Goal: Information Seeking & Learning: Learn about a topic

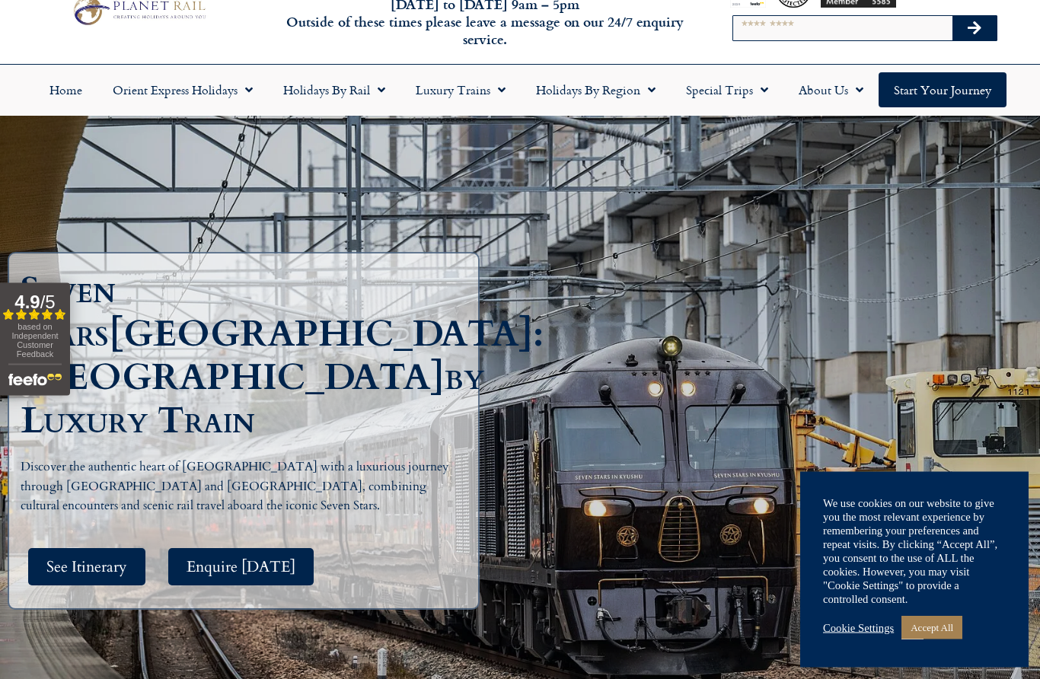
scroll to position [54, 0]
click at [938, 639] on link "Accept All" at bounding box center [931, 628] width 61 height 24
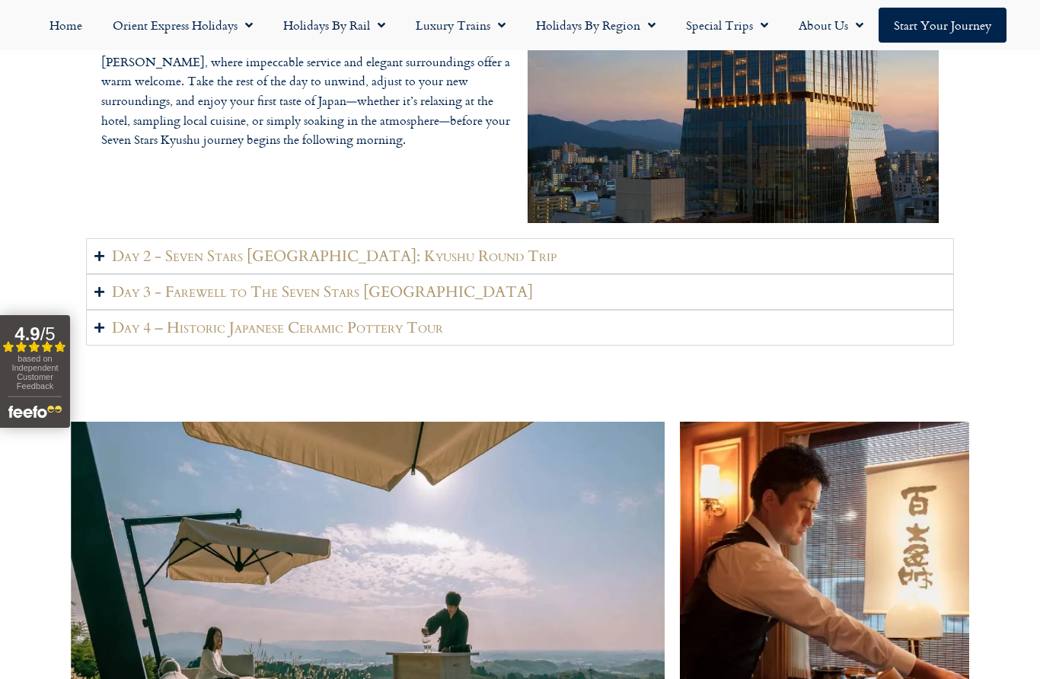
scroll to position [2363, 0]
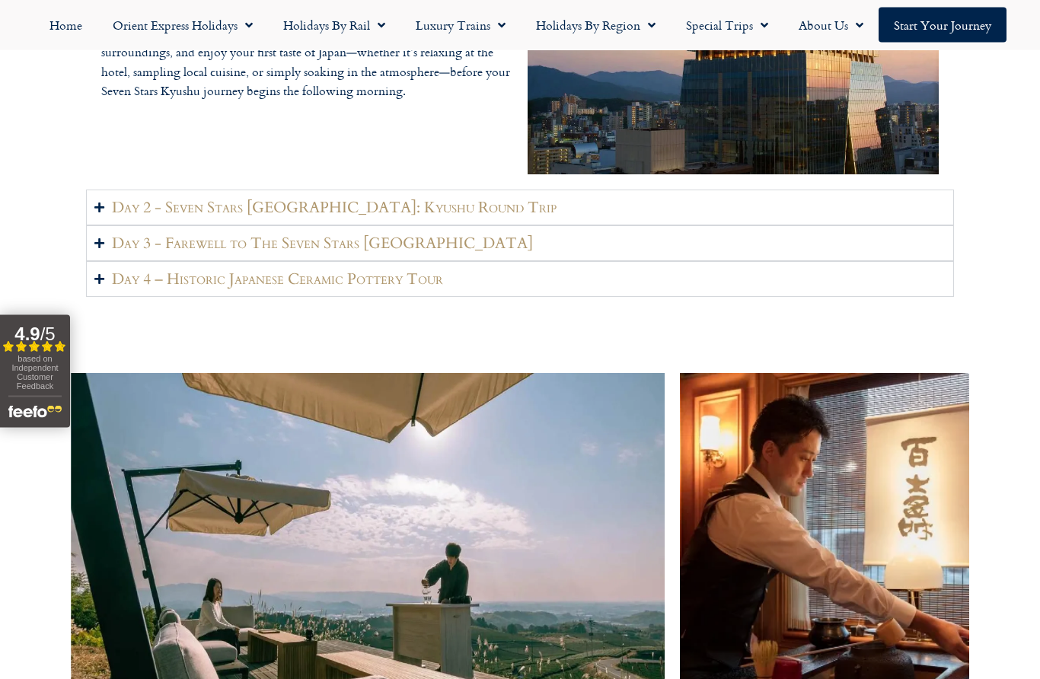
click at [143, 218] on h2 "Day 2 - Seven Stars Kyushu: Kyushu Round Trip" at bounding box center [334, 208] width 444 height 19
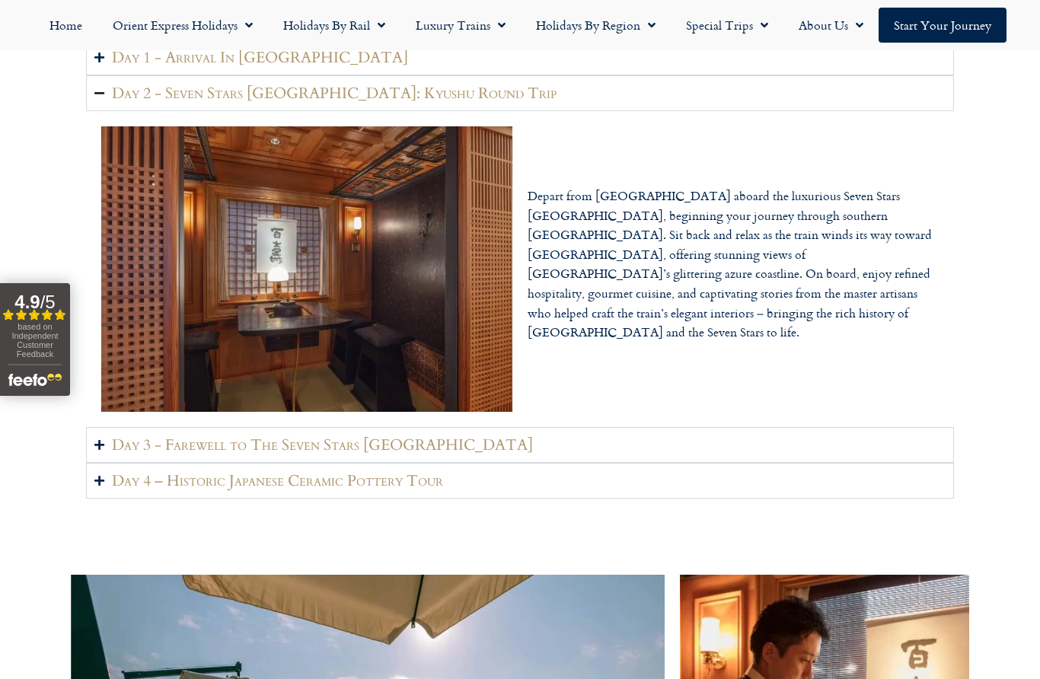
scroll to position [2173, 0]
click at [153, 455] on h2 "Day 3 - Farewell to The Seven Stars Kyushu" at bounding box center [322, 445] width 421 height 19
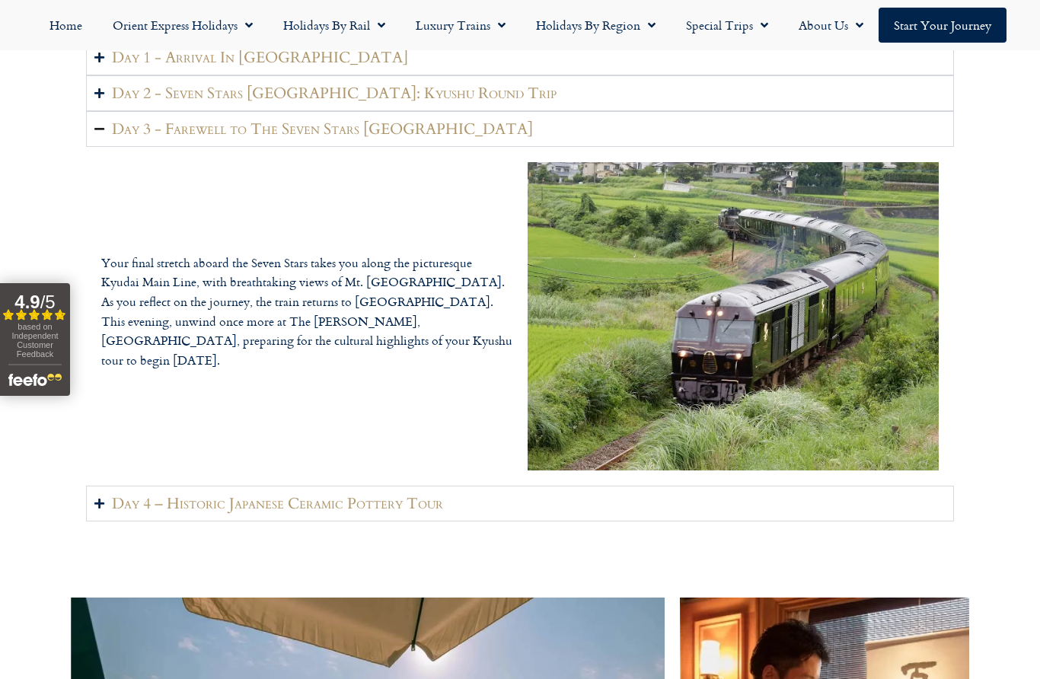
scroll to position [2193, 0]
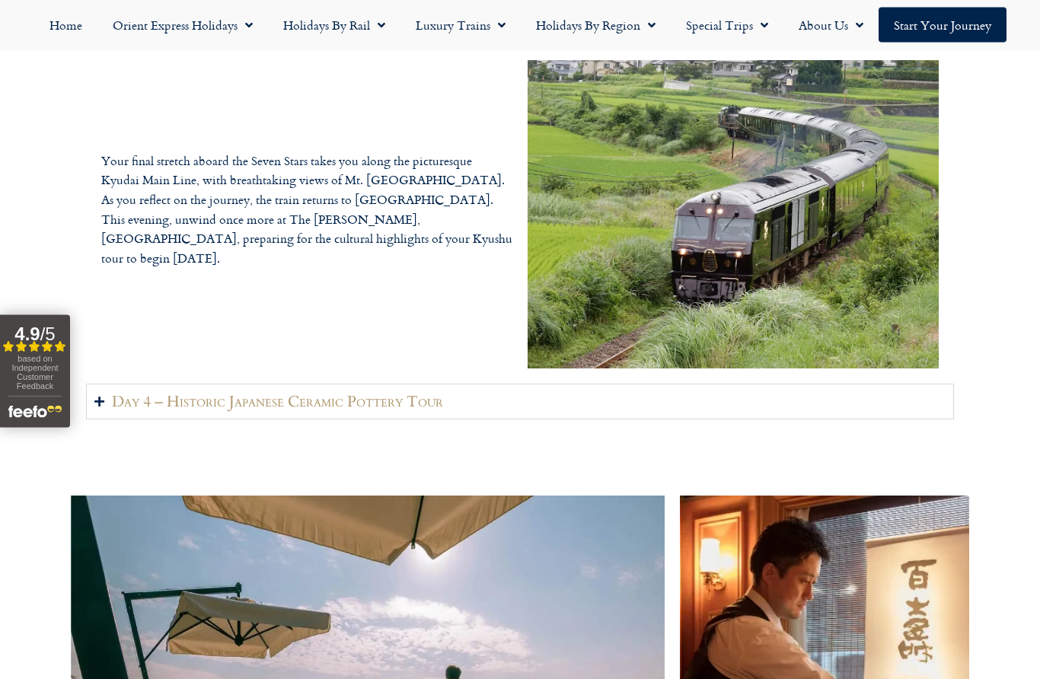
click at [167, 412] on h2 "Day 4 – Historic Japanese Ceramic Pottery Tour" at bounding box center [277, 402] width 331 height 19
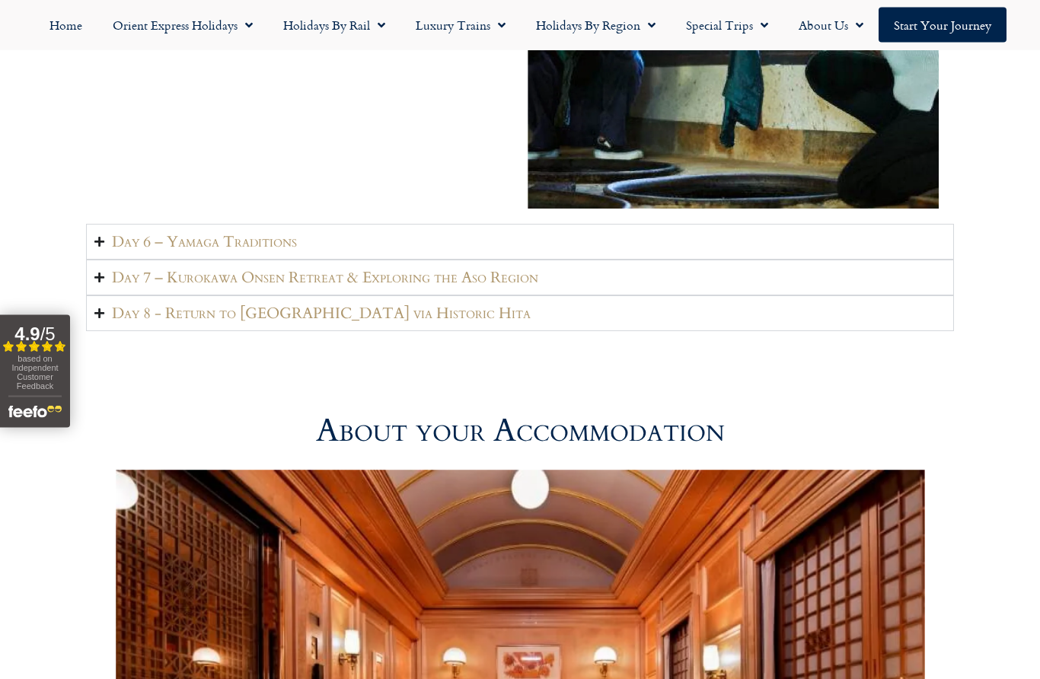
scroll to position [4000, 0]
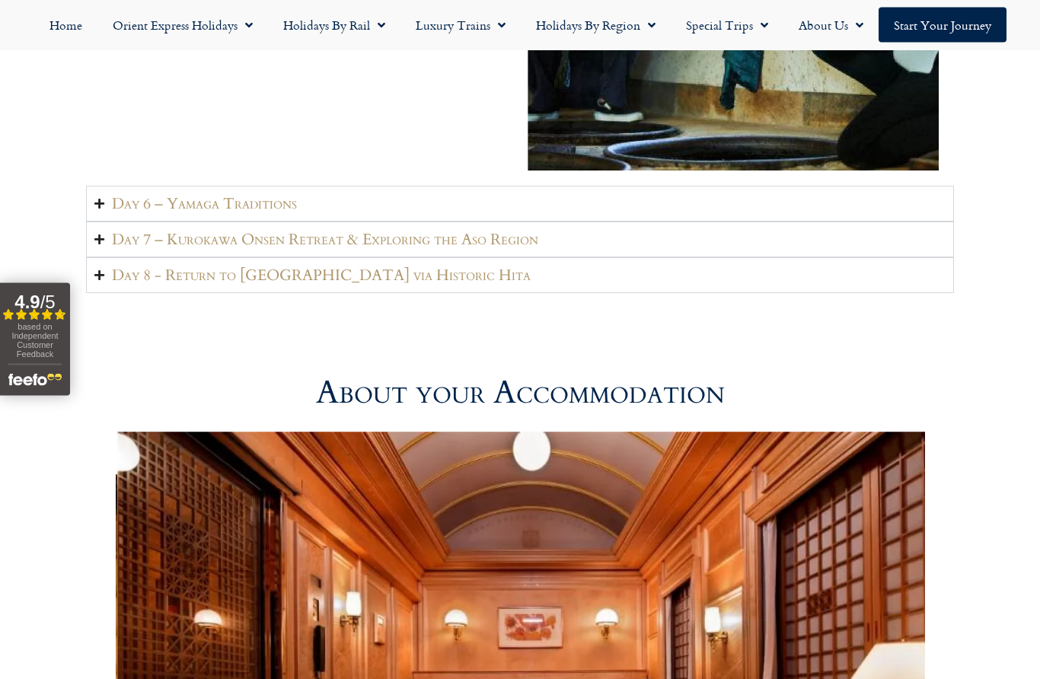
click at [151, 214] on h2 "Day 6 – Yamaga Traditions" at bounding box center [204, 204] width 185 height 19
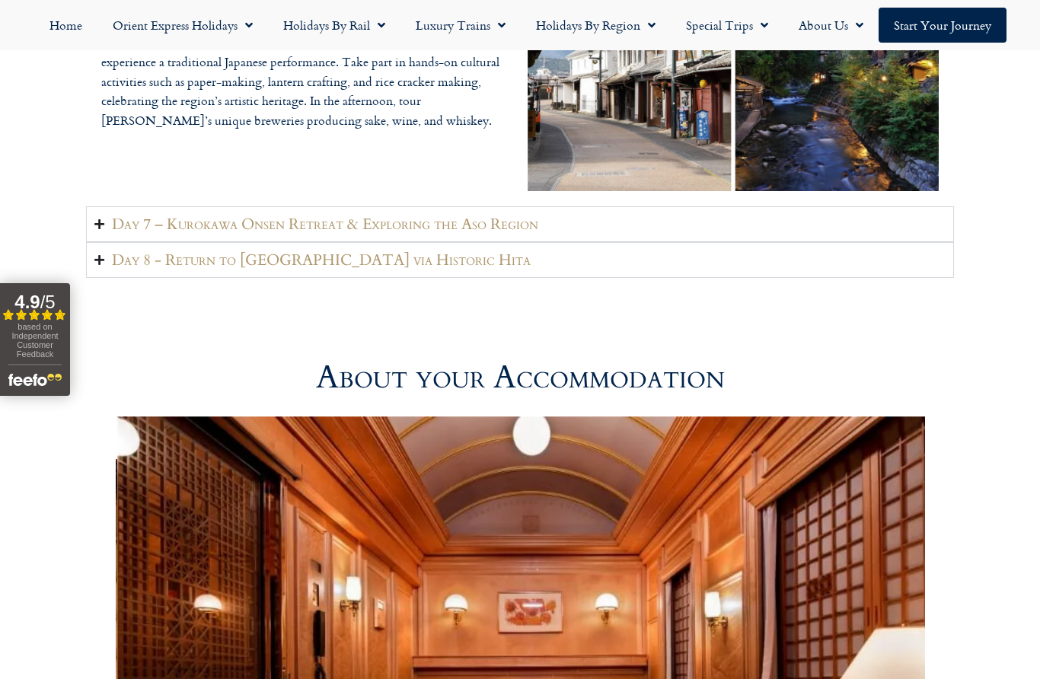
scroll to position [3570, 0]
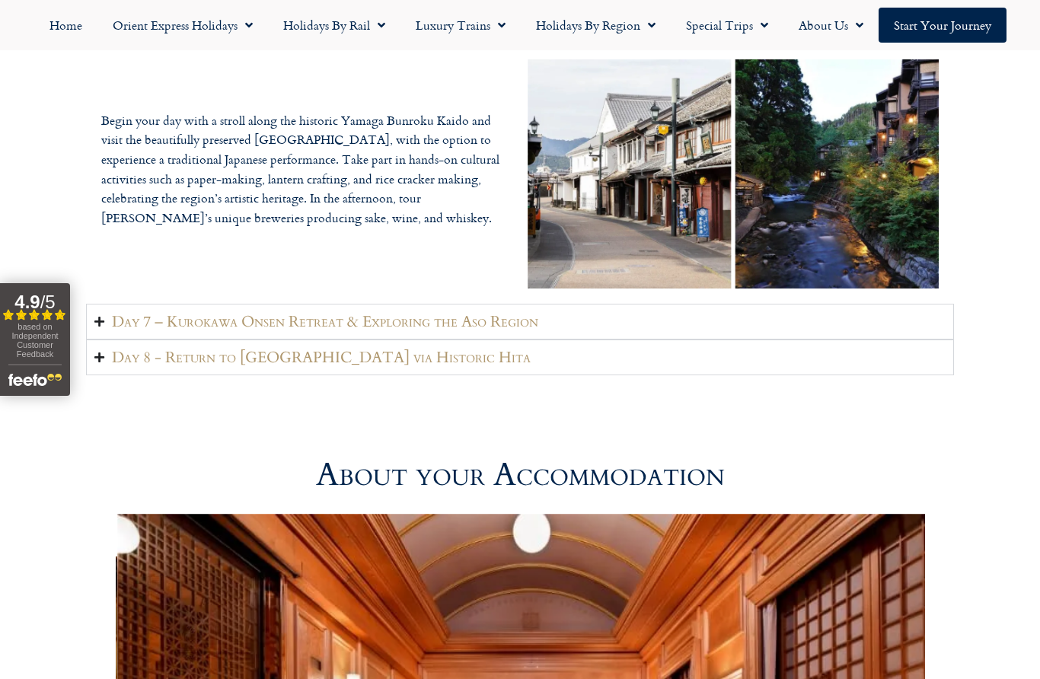
click at [141, 331] on h2 "Day 7 – Kurokawa Onsen Retreat & Exploring the Aso Region" at bounding box center [325, 321] width 426 height 19
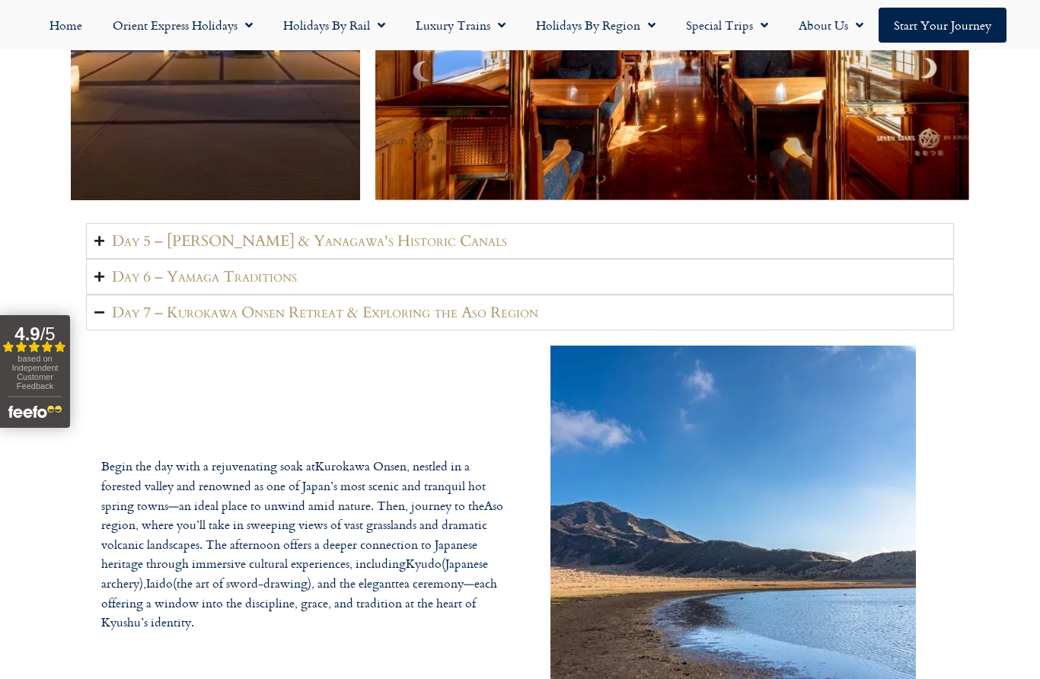
scroll to position [3407, 0]
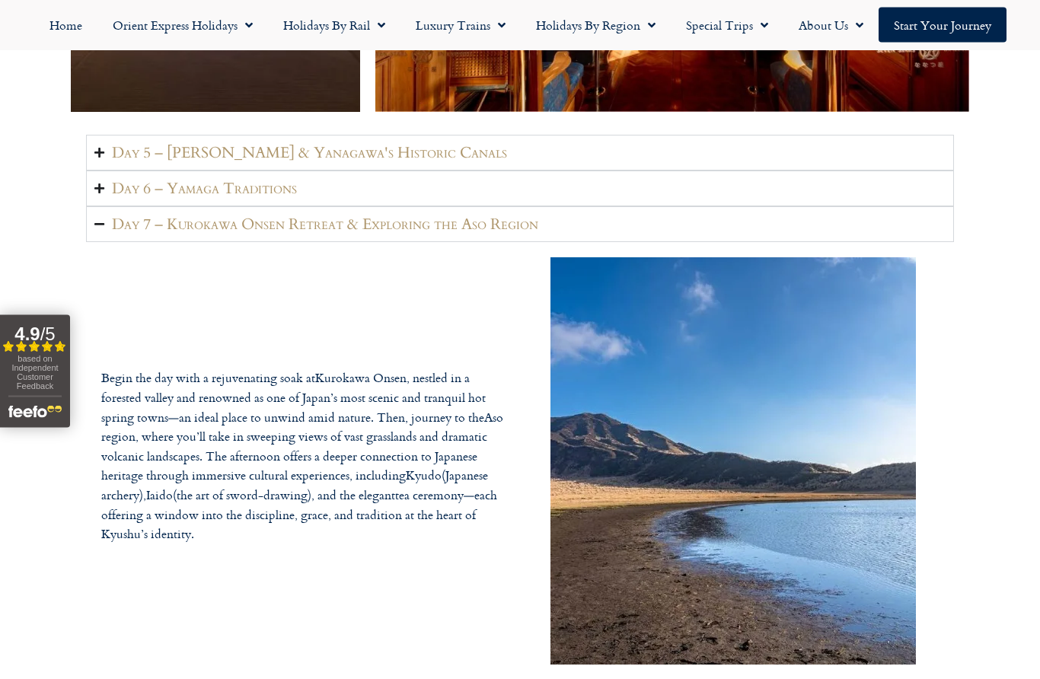
click at [146, 234] on h2 "Day 7 – Kurokawa Onsen Retreat & Exploring the Aso Region" at bounding box center [325, 224] width 426 height 19
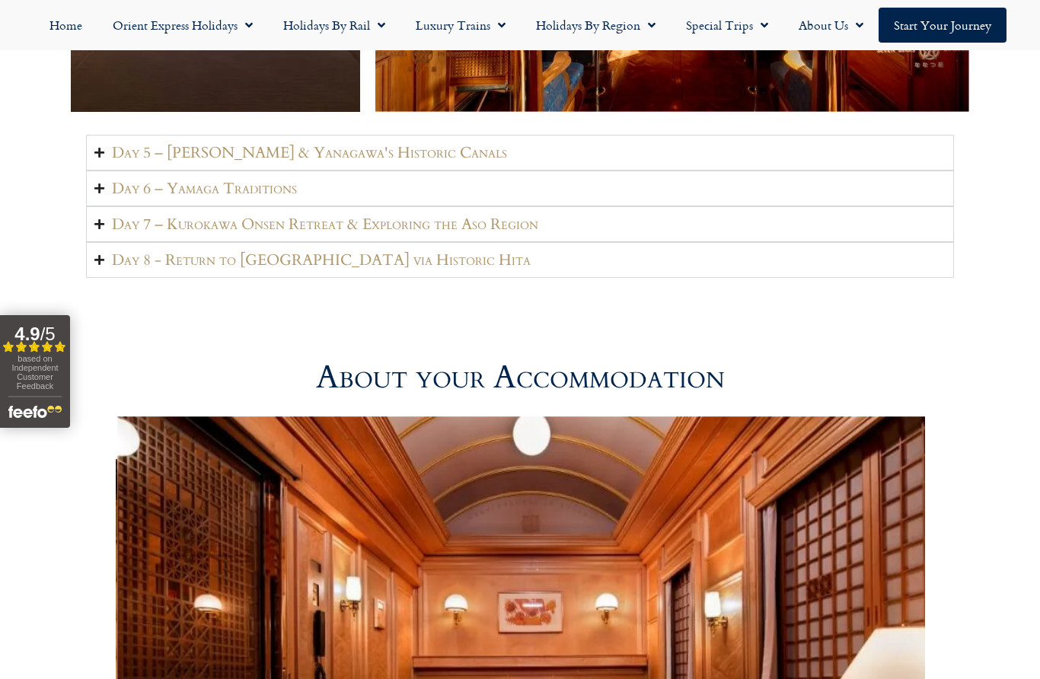
click at [146, 269] on h2 "Day 8 - Return to Fukuoka via Historic Hita" at bounding box center [321, 259] width 419 height 19
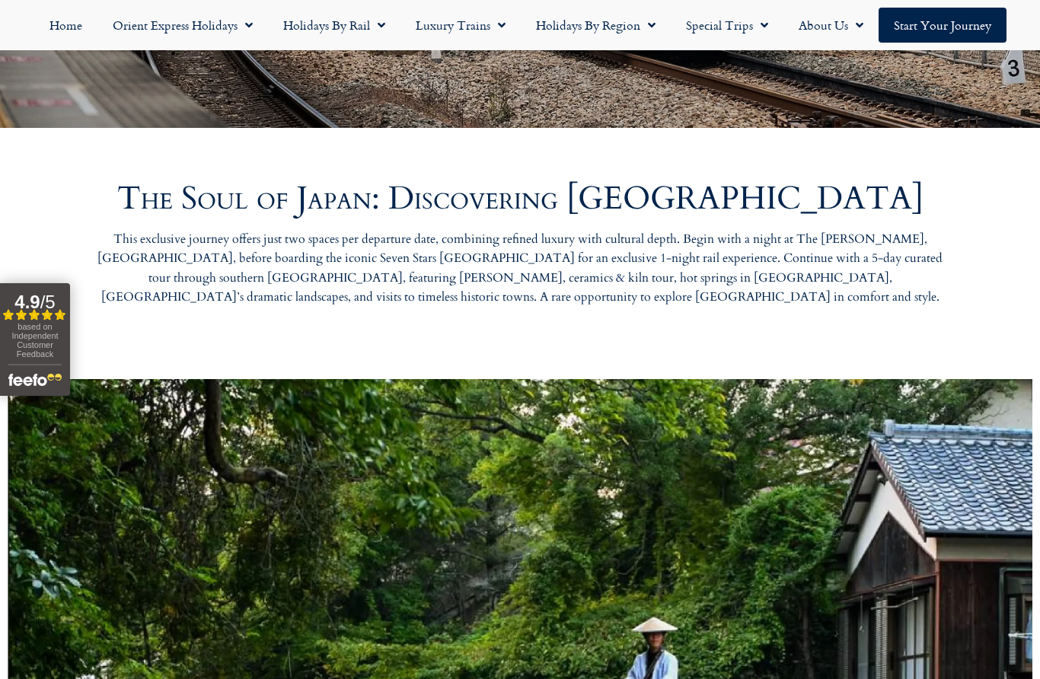
scroll to position [0, 0]
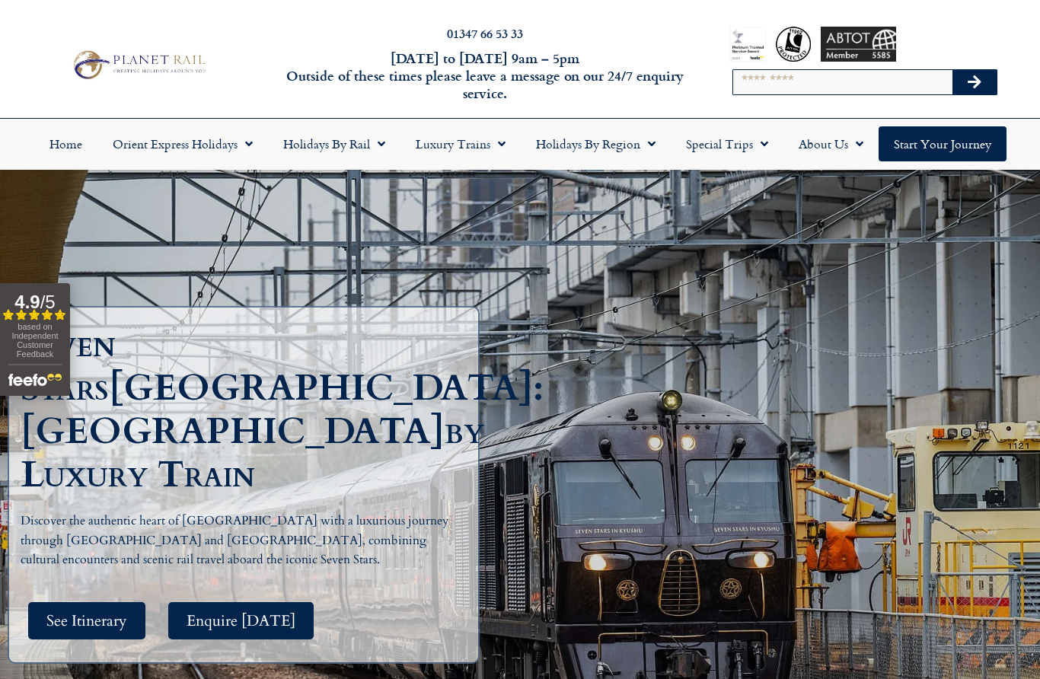
click at [183, 139] on link "Orient Express Holidays" at bounding box center [182, 143] width 170 height 35
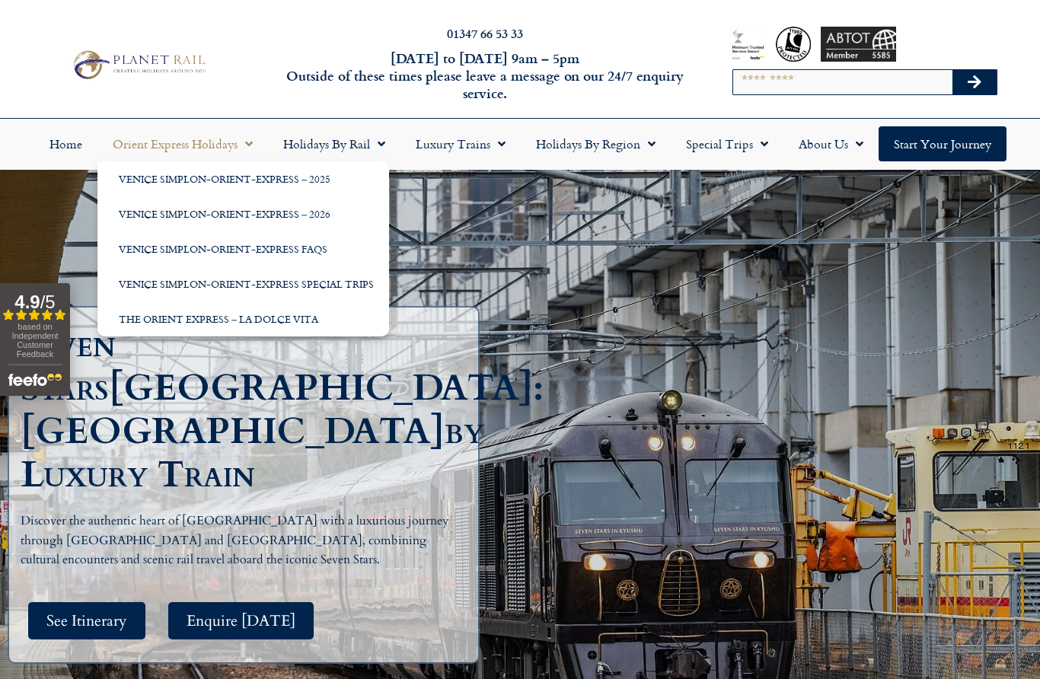
click at [164, 214] on link "Venice Simplon-Orient-Express – 2026" at bounding box center [243, 213] width 292 height 35
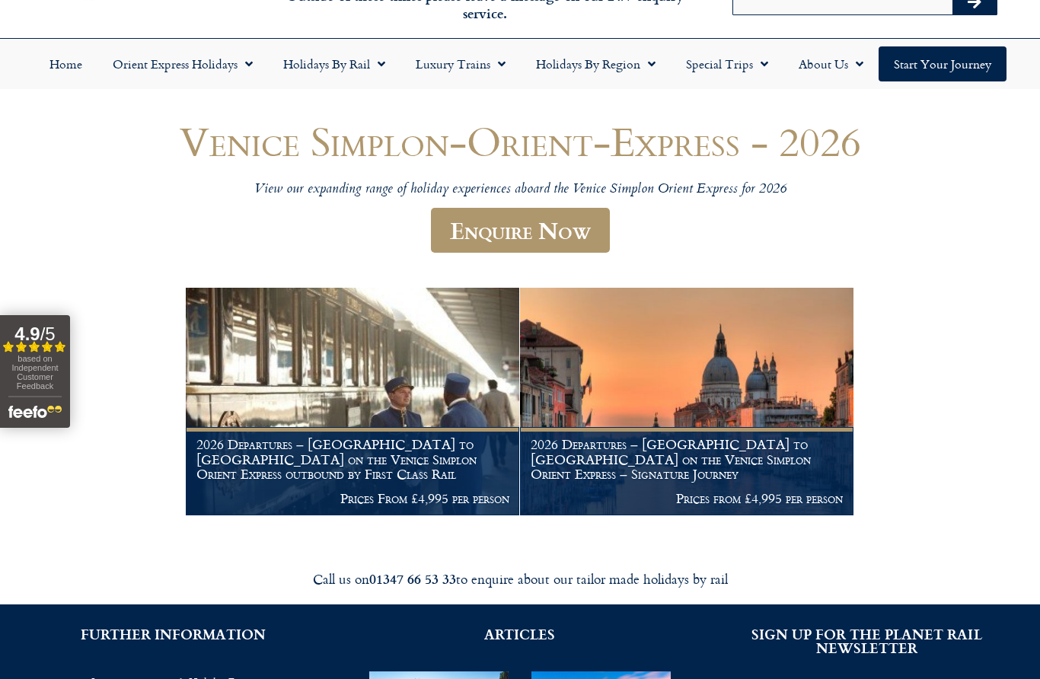
scroll to position [60, 0]
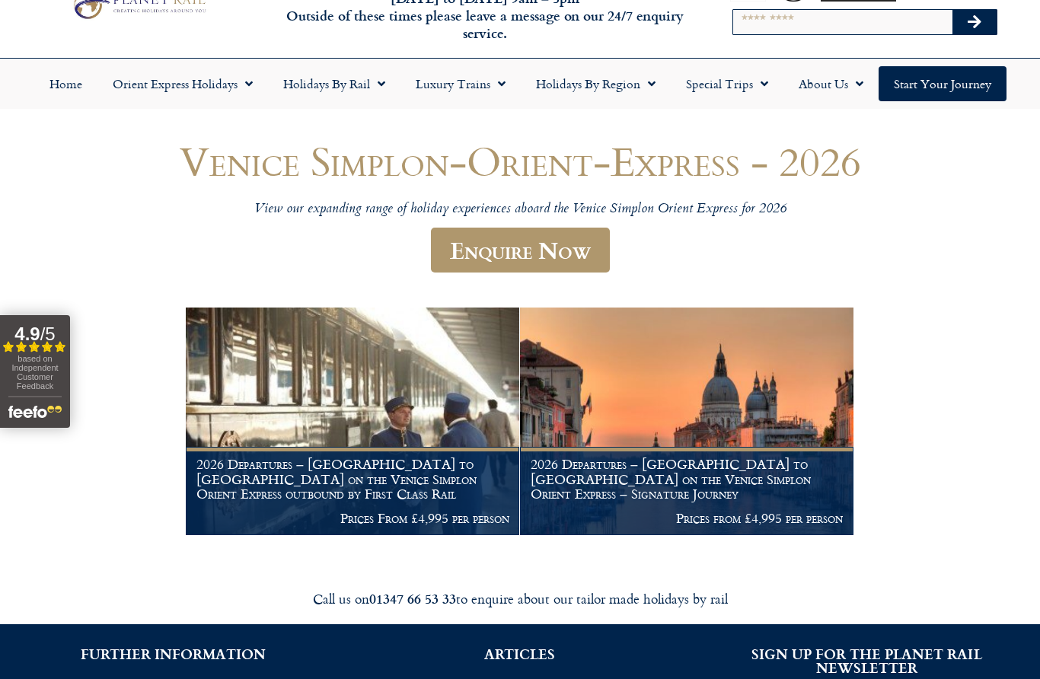
click at [584, 494] on h1 "2026 Departures – London to Venice on the Venice Simplon Orient Express – Signa…" at bounding box center [686, 479] width 313 height 45
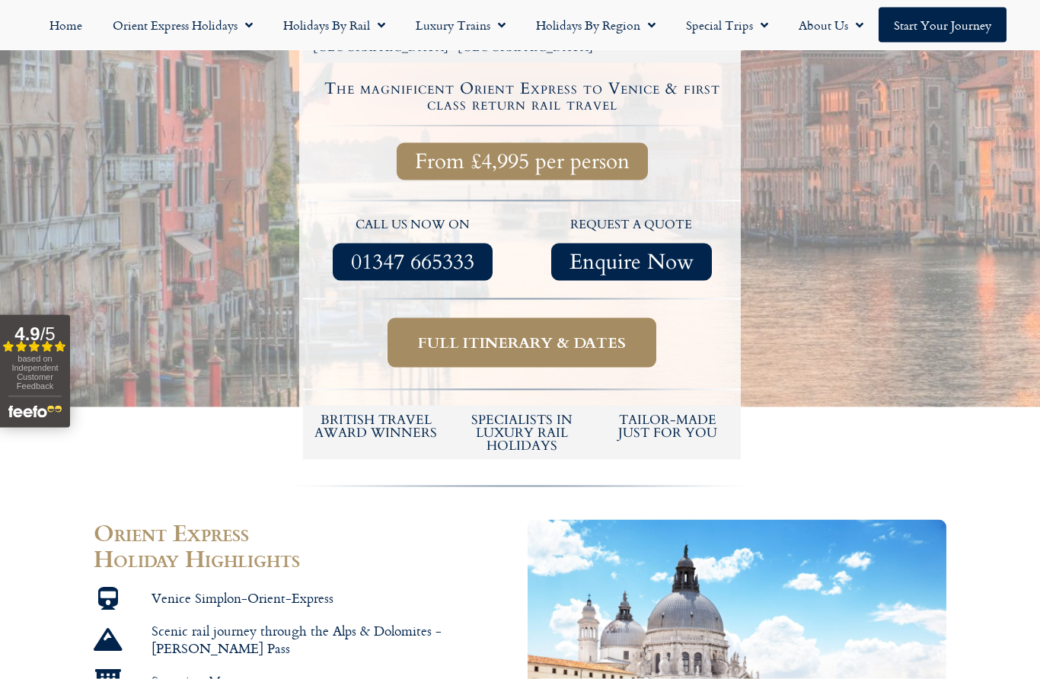
scroll to position [573, 0]
click at [459, 333] on span "Full itinerary & dates" at bounding box center [522, 342] width 208 height 19
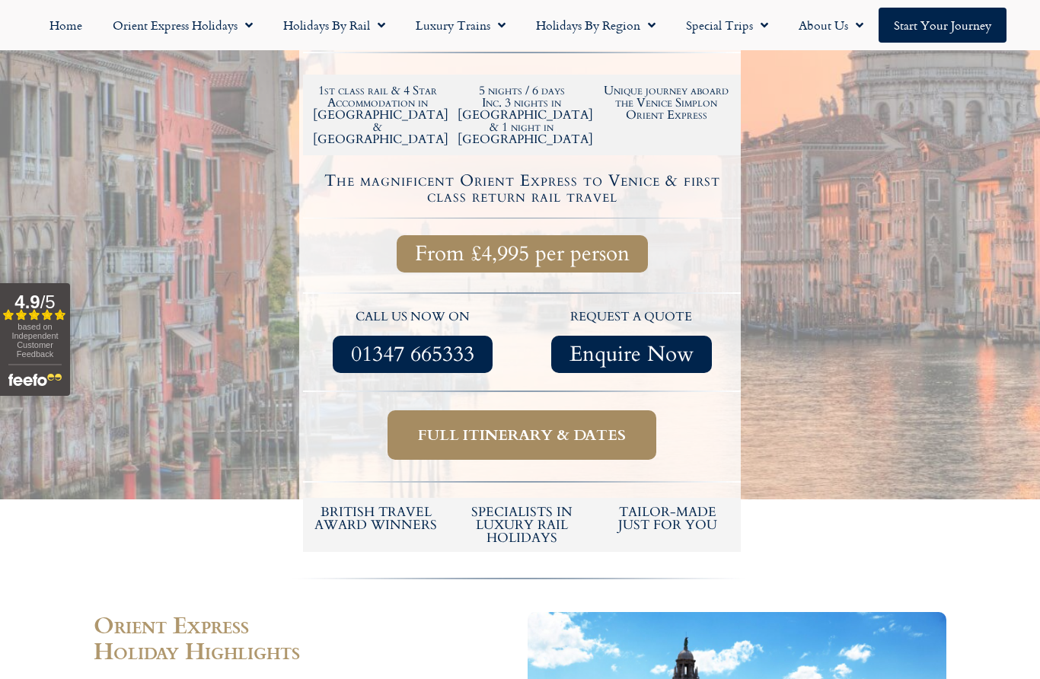
scroll to position [479, 0]
click at [521, 426] on span "Full itinerary & dates" at bounding box center [522, 435] width 208 height 19
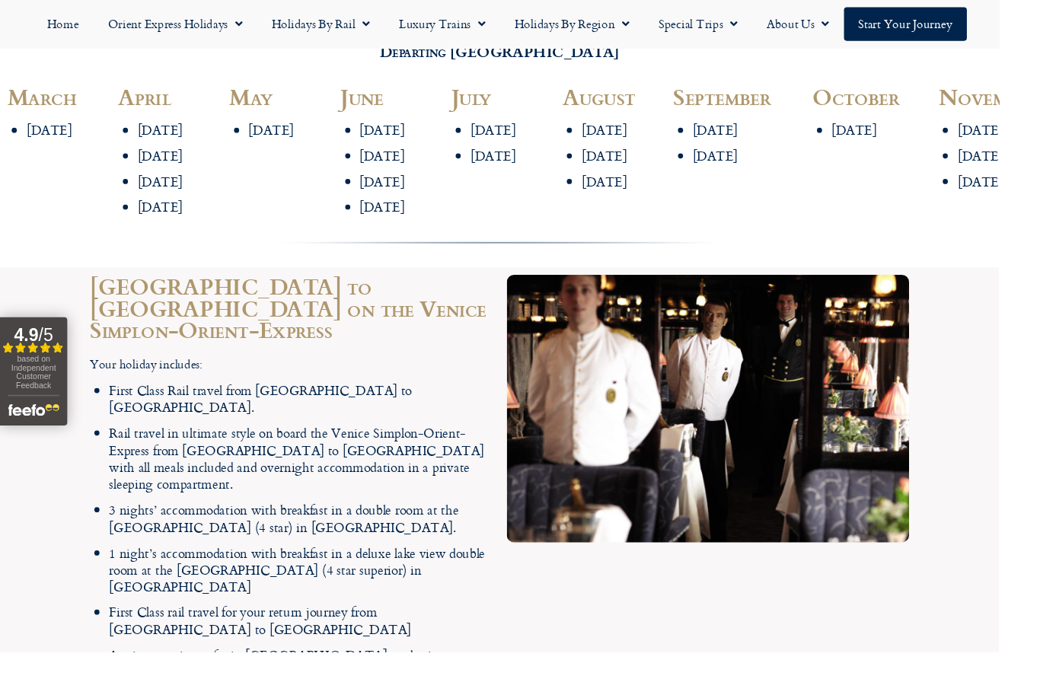
scroll to position [1959, 0]
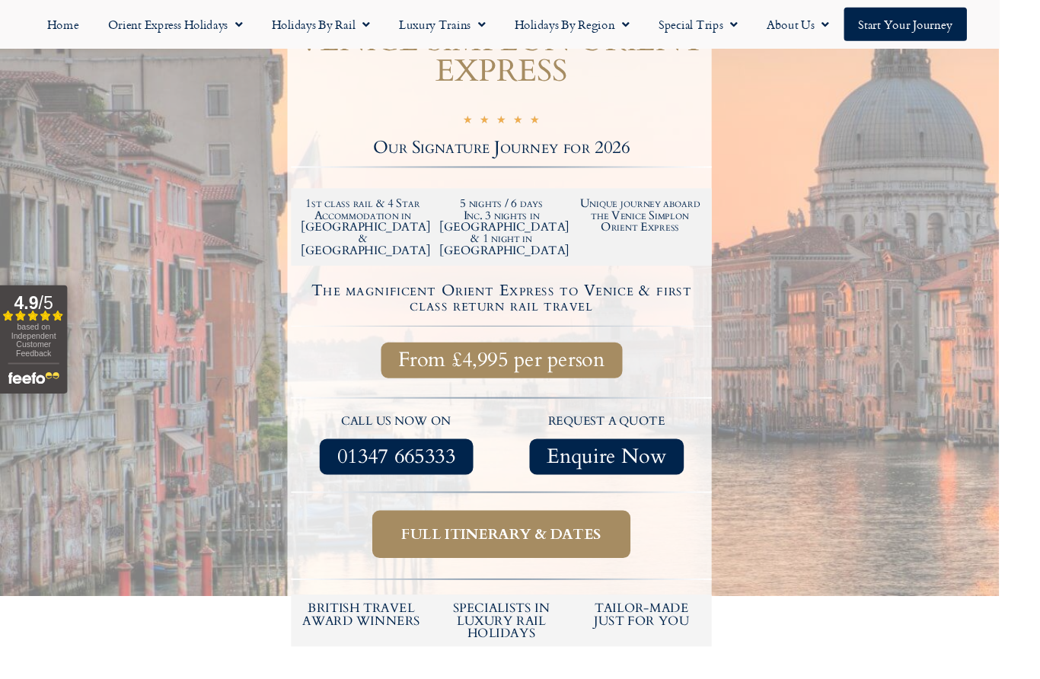
scroll to position [0, 0]
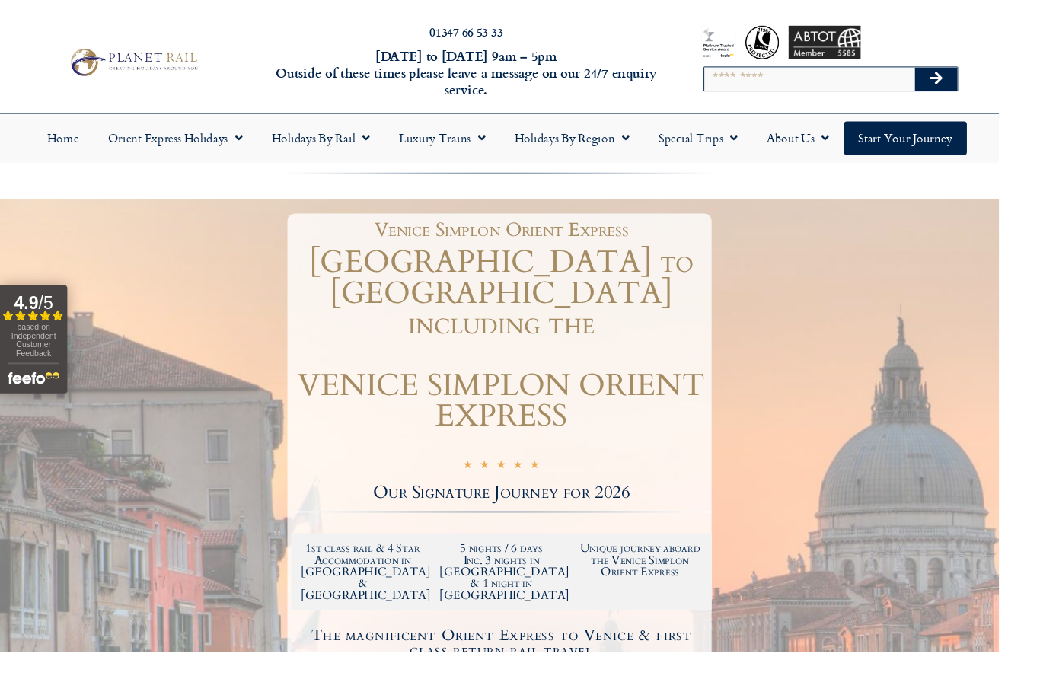
click at [333, 142] on link "Holidays by Rail" at bounding box center [334, 143] width 132 height 35
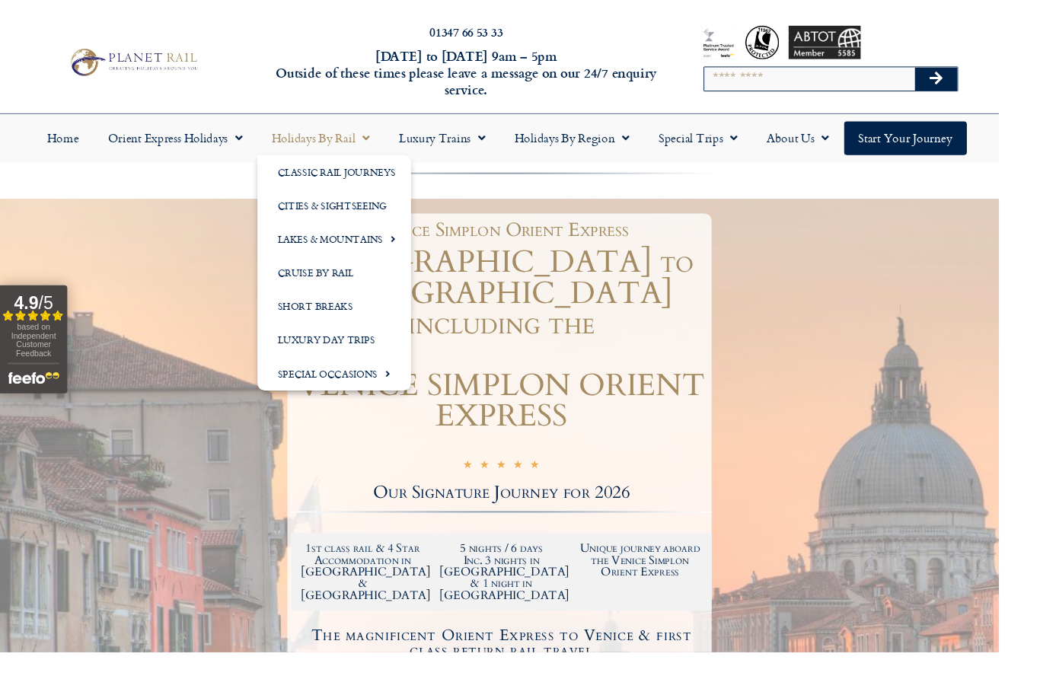
click at [323, 179] on link "Classic Rail Journeys" at bounding box center [348, 178] width 160 height 35
